Goal: Task Accomplishment & Management: Complete application form

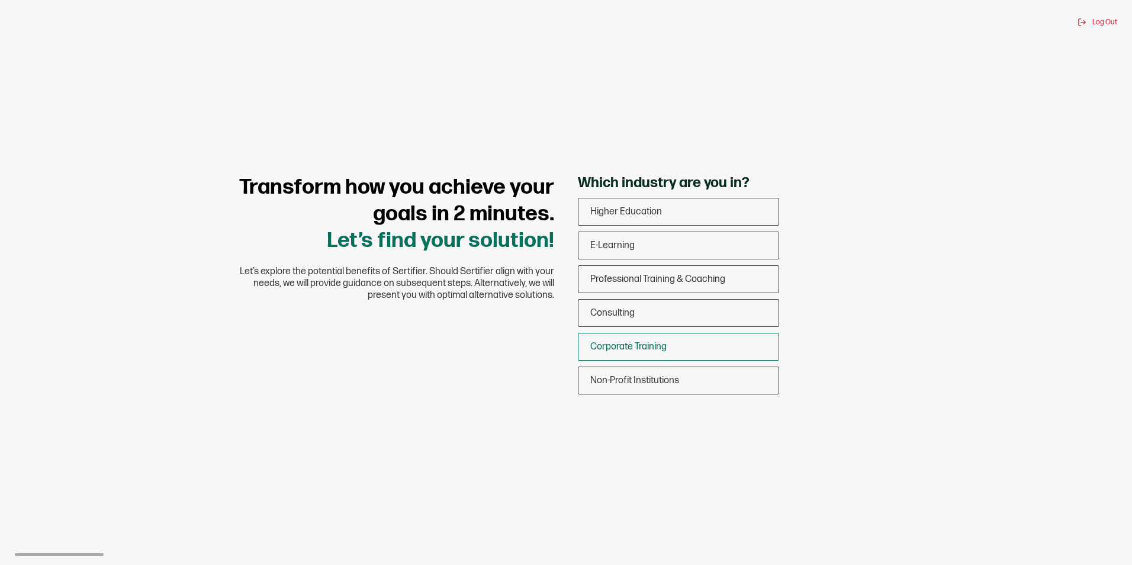
click at [641, 344] on span "Corporate Training" at bounding box center [628, 346] width 76 height 11
click at [0, 0] on input "Corporate Training" at bounding box center [0, 0] width 0 height 0
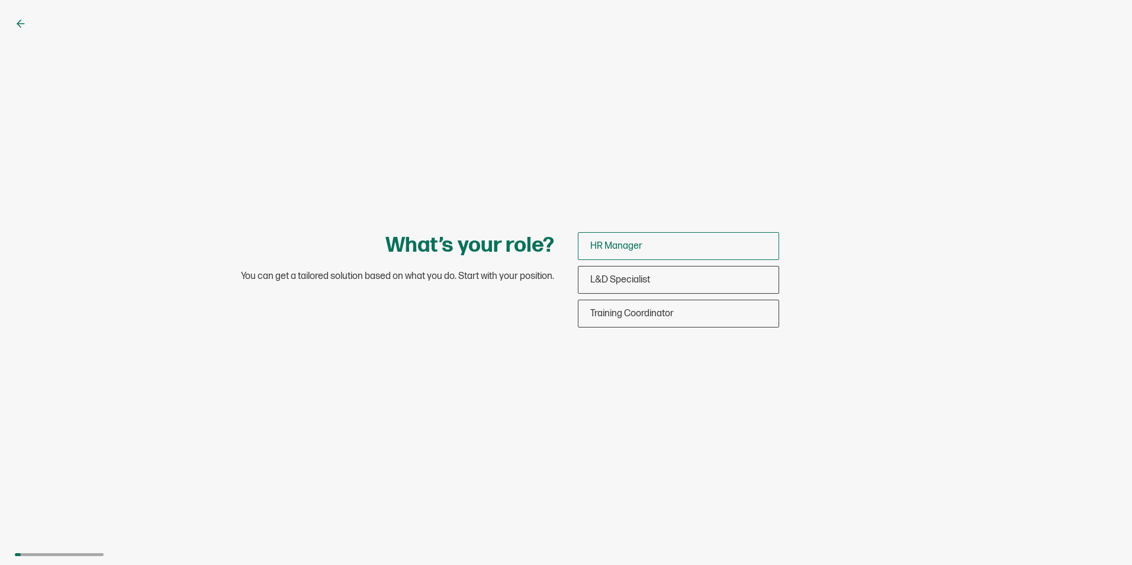
click at [633, 249] on span "HR Manager" at bounding box center [616, 245] width 52 height 11
click at [0, 0] on input "HR Manager" at bounding box center [0, 0] width 0 height 0
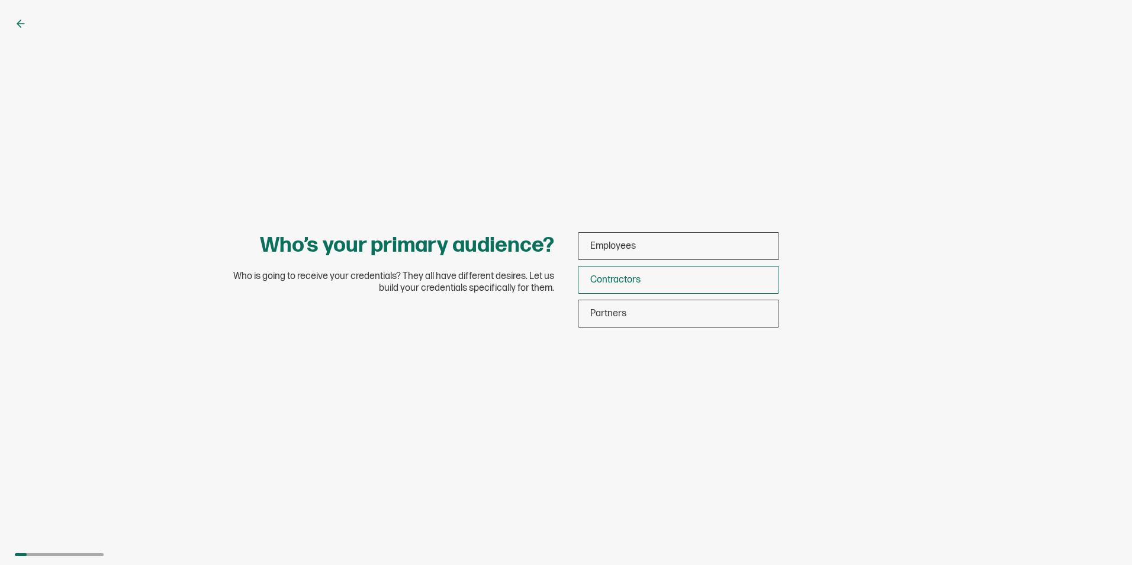
click at [631, 277] on span "Contractors" at bounding box center [615, 279] width 50 height 11
click at [0, 0] on input "Contractors" at bounding box center [0, 0] width 0 height 0
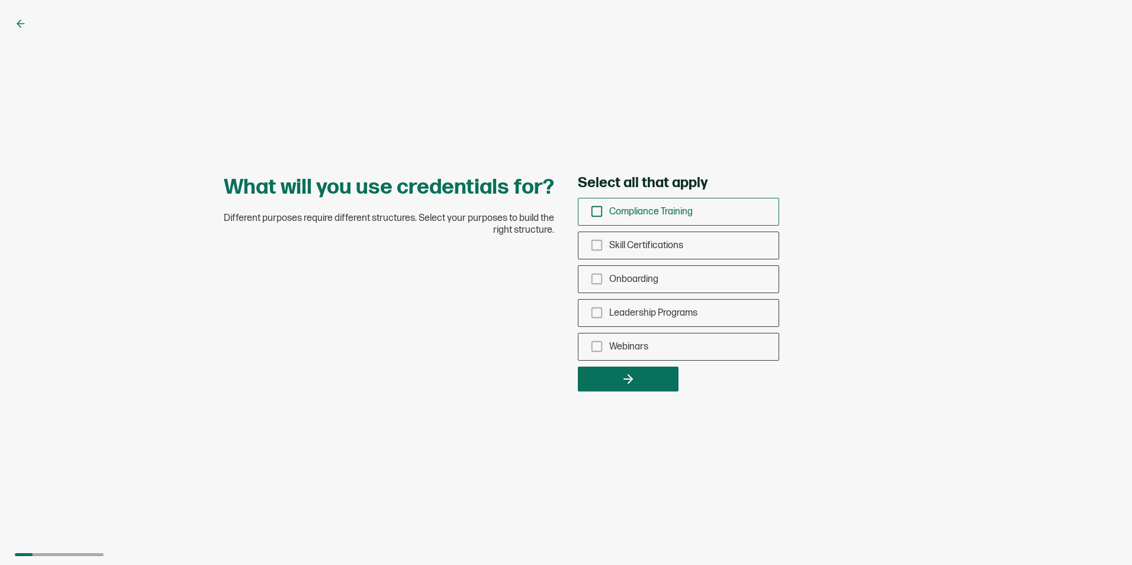
click at [596, 208] on icon "checkbox-group" at bounding box center [596, 211] width 13 height 13
click at [0, 0] on input "Compliance Training" at bounding box center [0, 0] width 0 height 0
click at [610, 372] on button "button" at bounding box center [628, 378] width 101 height 25
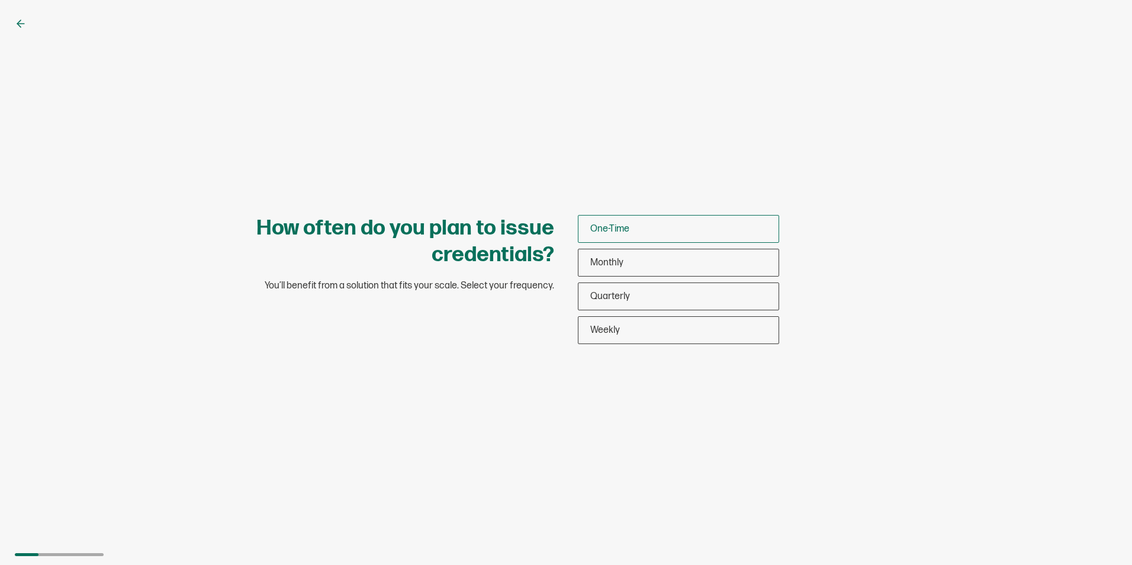
click at [630, 234] on div "One-Time" at bounding box center [678, 229] width 200 height 28
click at [0, 0] on input "One-Time" at bounding box center [0, 0] width 0 height 0
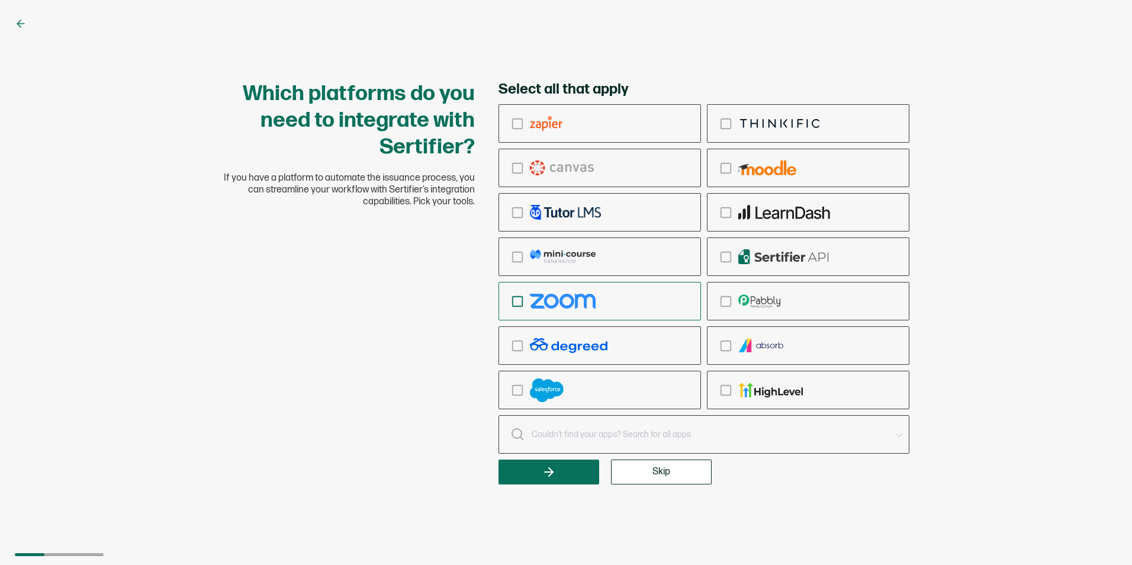
click at [520, 306] on rect "checkbox-group" at bounding box center [518, 301] width 10 height 10
click at [0, 0] on input "checkbox-group" at bounding box center [0, 0] width 0 height 0
click at [548, 469] on icon "button" at bounding box center [549, 472] width 14 height 14
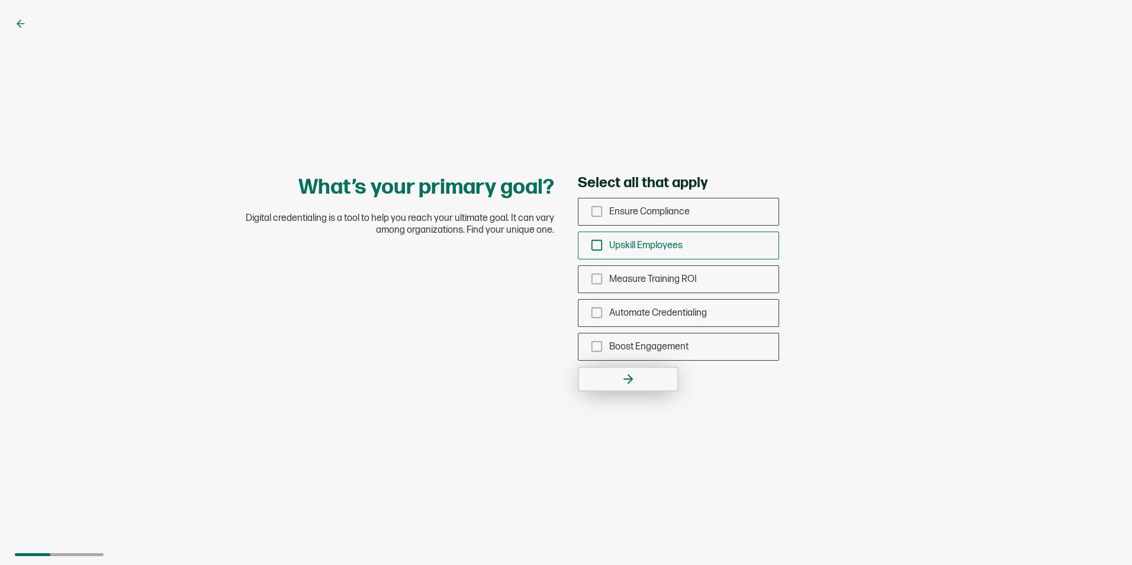
click at [600, 237] on div "Upskill Employees" at bounding box center [678, 245] width 200 height 28
click at [0, 0] on input "Upskill Employees" at bounding box center [0, 0] width 0 height 0
click at [611, 368] on button "button" at bounding box center [628, 378] width 101 height 25
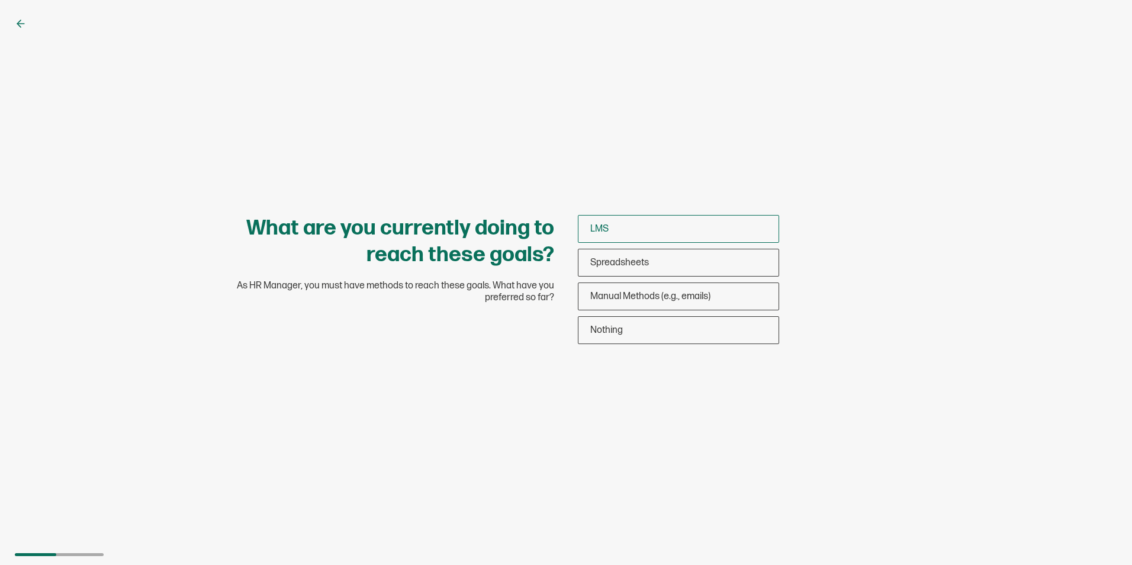
click at [669, 236] on div "LMS" at bounding box center [678, 229] width 200 height 28
click at [0, 0] on input "LMS" at bounding box center [0, 0] width 0 height 0
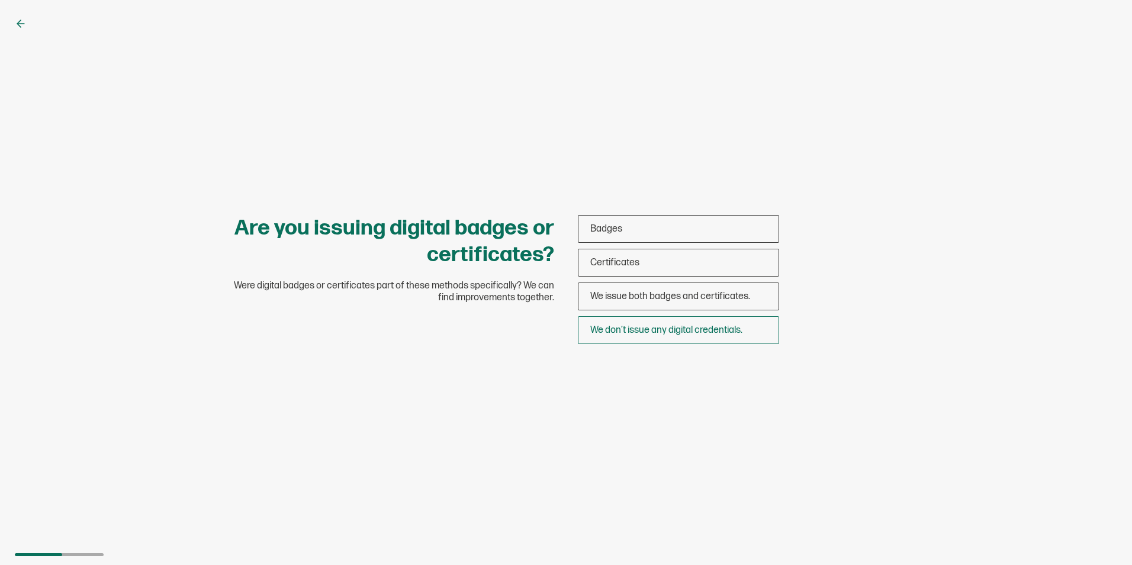
click at [646, 332] on span "We don’t issue any digital credentials." at bounding box center [666, 329] width 152 height 11
click at [0, 0] on input "We don’t issue any digital credentials." at bounding box center [0, 0] width 0 height 0
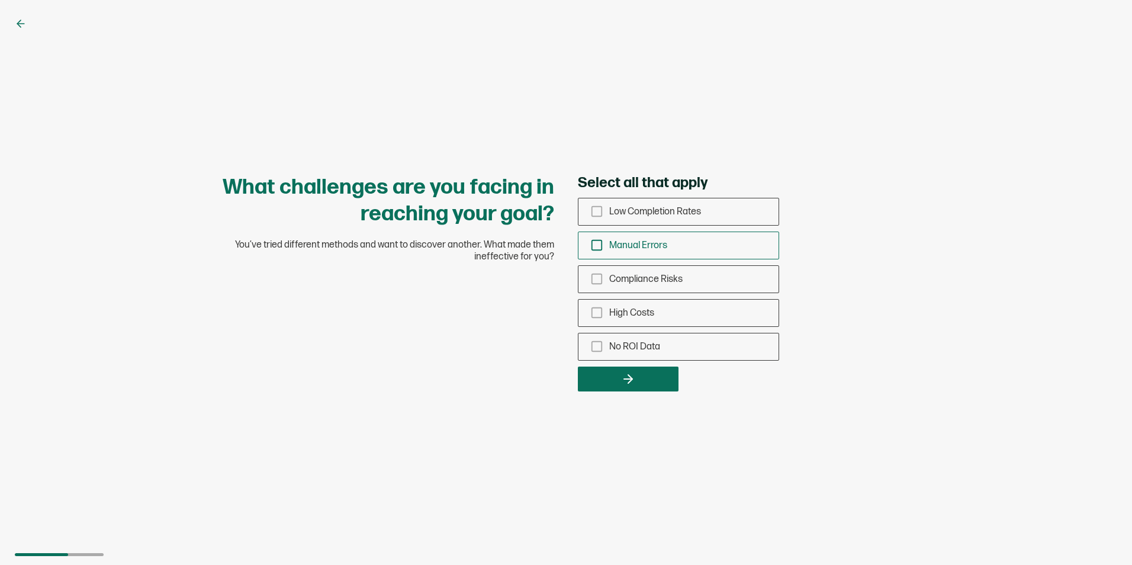
click at [597, 247] on icon "checkbox-group" at bounding box center [596, 245] width 13 height 13
click at [0, 0] on input "Manual Errors" at bounding box center [0, 0] width 0 height 0
click at [618, 383] on button "button" at bounding box center [628, 378] width 101 height 25
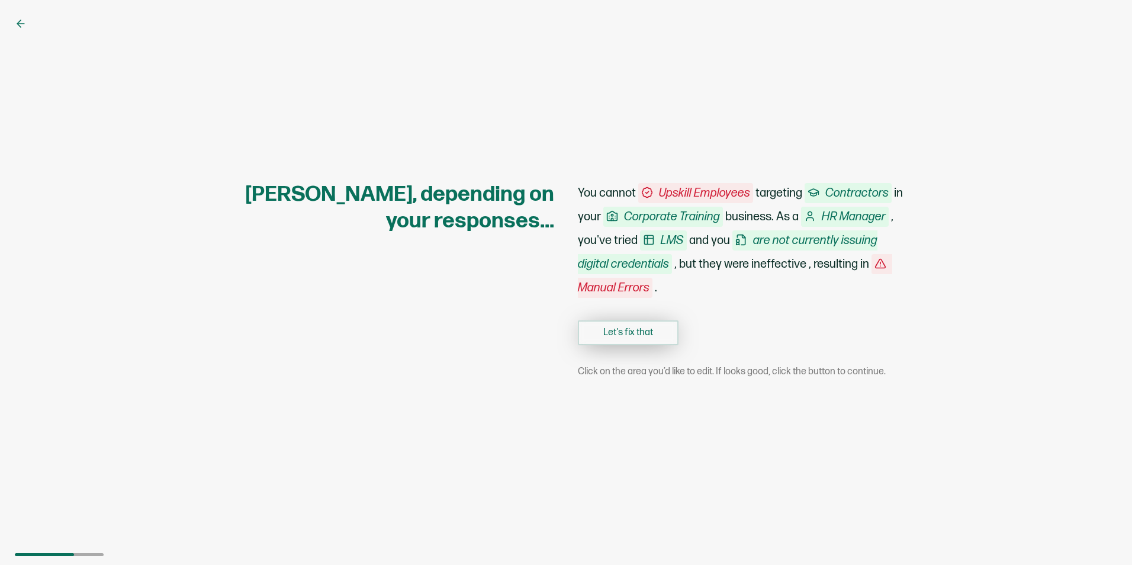
click at [638, 330] on button "Let's fix that" at bounding box center [628, 332] width 101 height 25
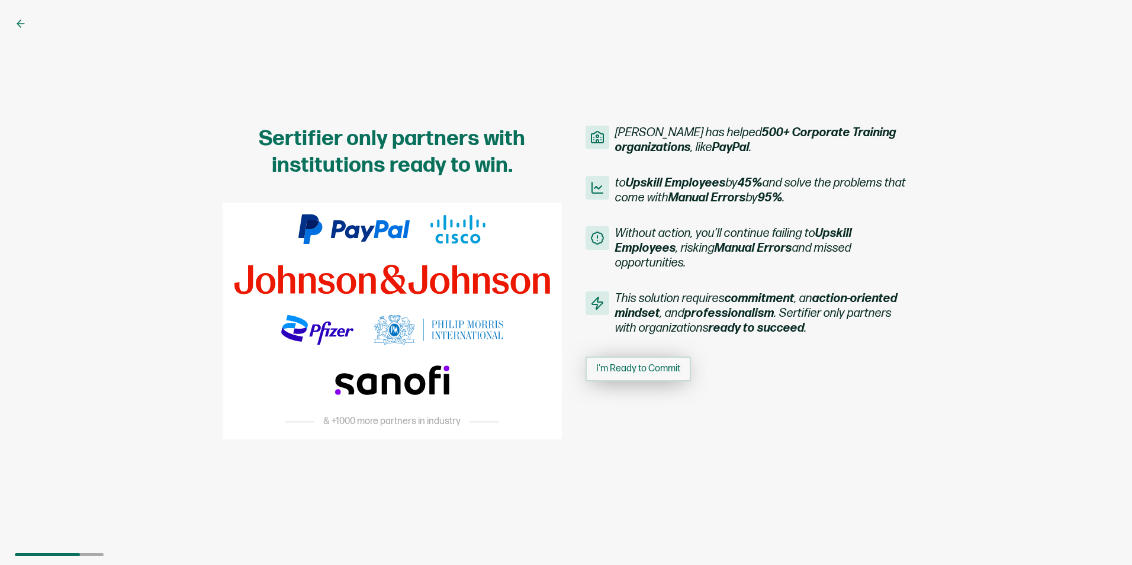
click at [635, 364] on span "I'm Ready to Commit" at bounding box center [638, 368] width 84 height 9
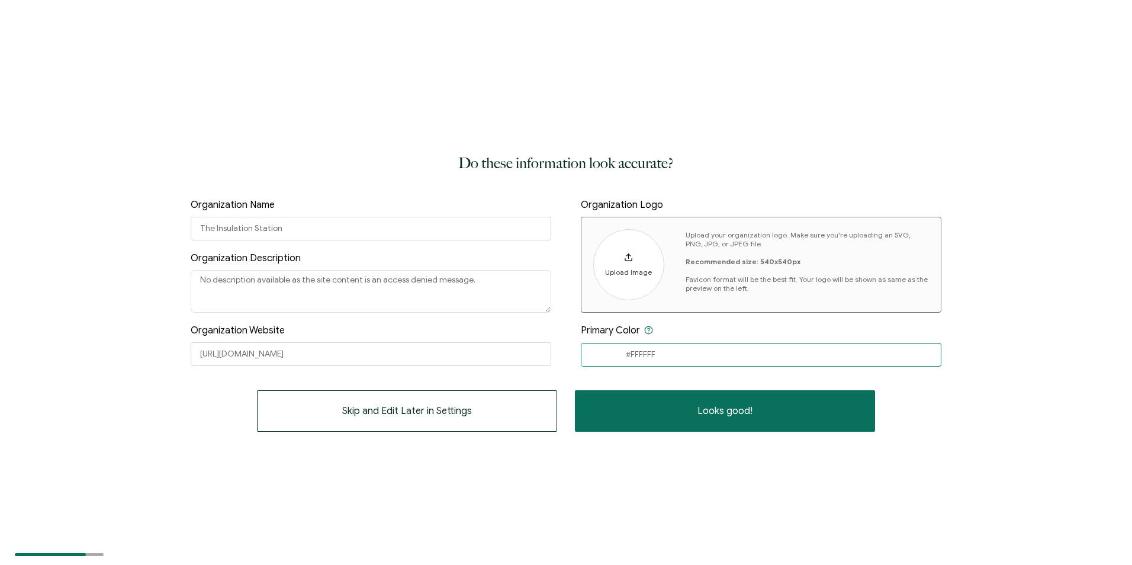
click at [635, 364] on input "#FFFFFF" at bounding box center [761, 355] width 360 height 24
drag, startPoint x: 683, startPoint y: 353, endPoint x: 602, endPoint y: 348, distance: 81.2
click at [602, 348] on div "#FFFFFF #FFFFFF Clear OK" at bounding box center [761, 355] width 360 height 24
click at [234, 299] on textarea "No description available as the site content is an access denied message." at bounding box center [371, 291] width 360 height 43
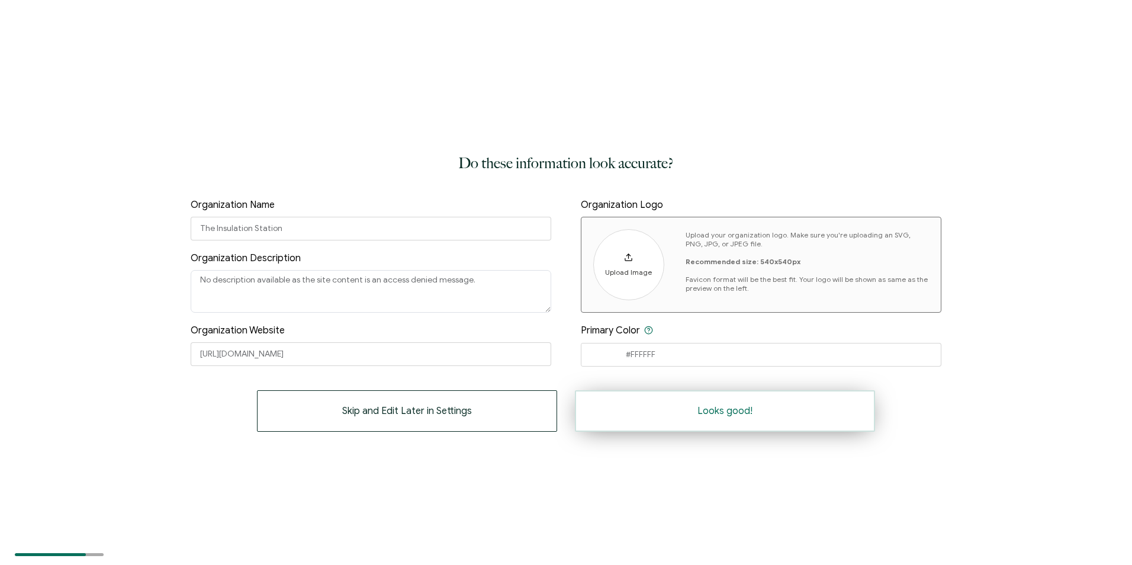
click at [678, 411] on button "Looks good!" at bounding box center [725, 410] width 300 height 41
